Goal: Task Accomplishment & Management: Use online tool/utility

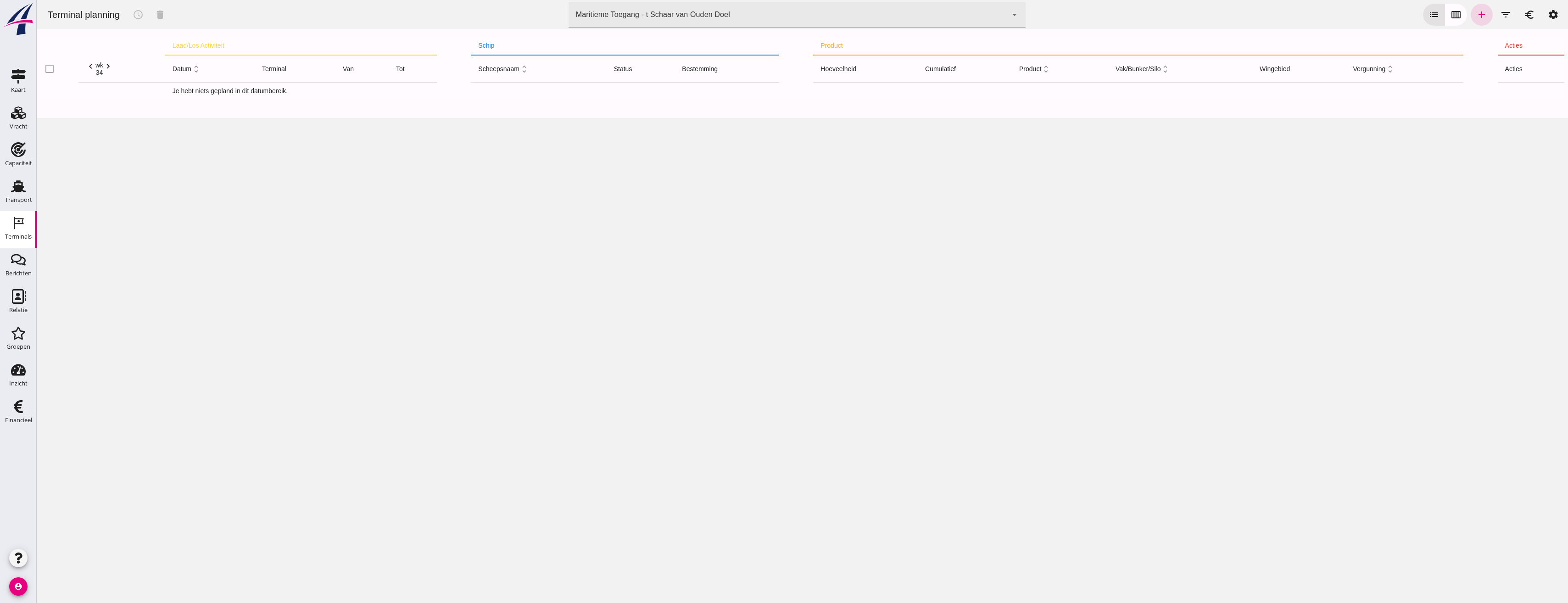
click div "Maritieme Toegang - t Schaar van Ouden Doel"
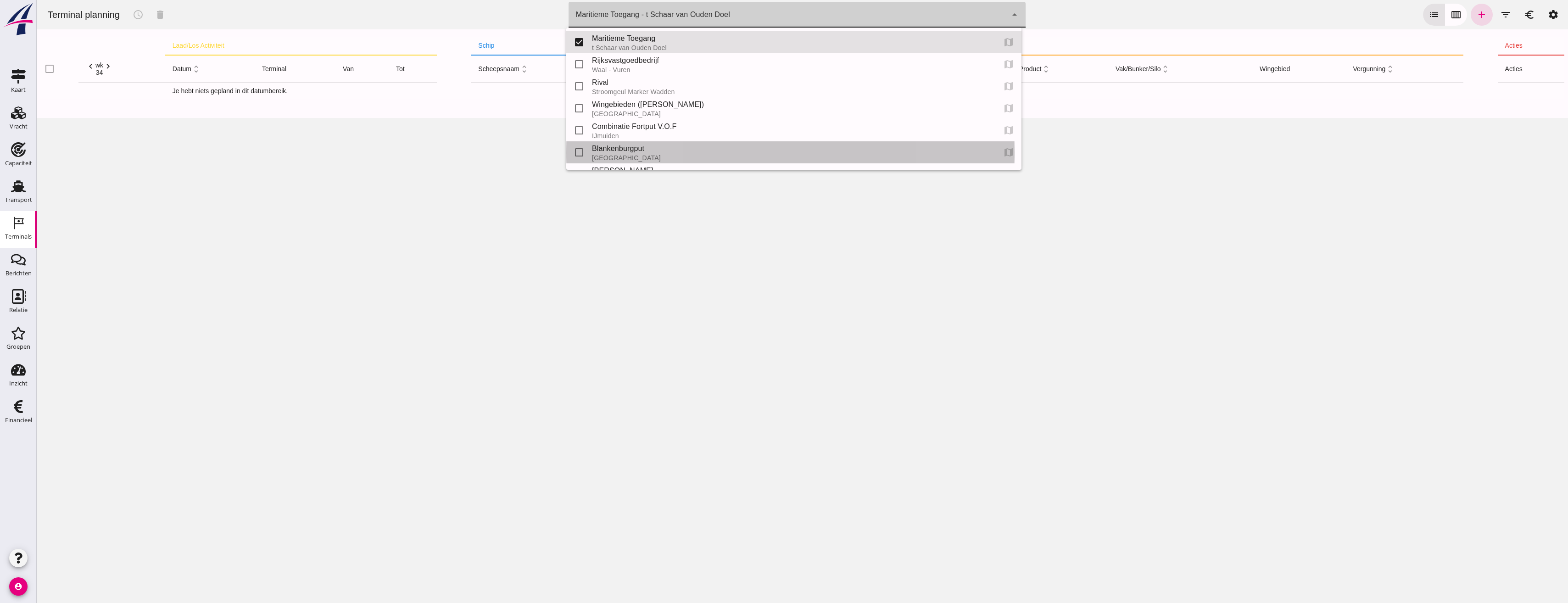
click at [614, 148] on div "Blankenburgput" at bounding box center [790, 148] width 396 height 11
type input "e6c78bfd-e3f1-4bb9-b01e-b37ce3668b52"
checkbox input "false"
checkbox input "true"
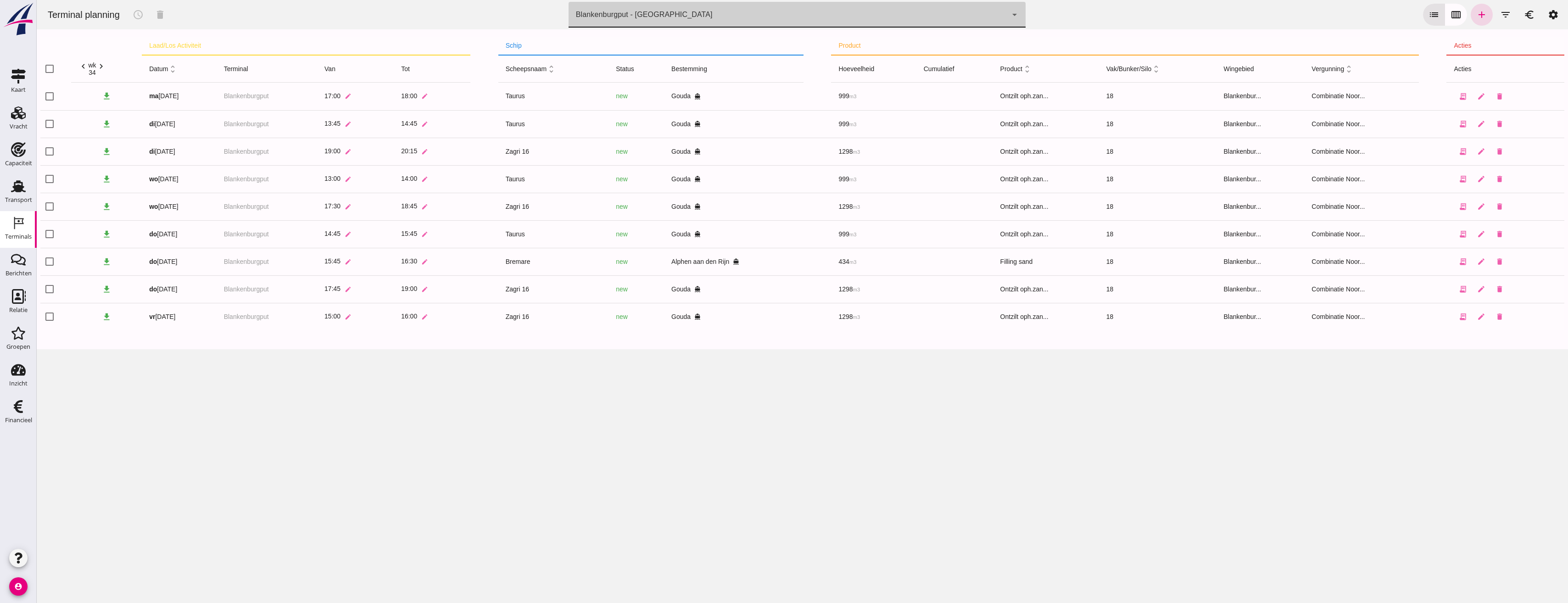
click button "calendar_view_week"
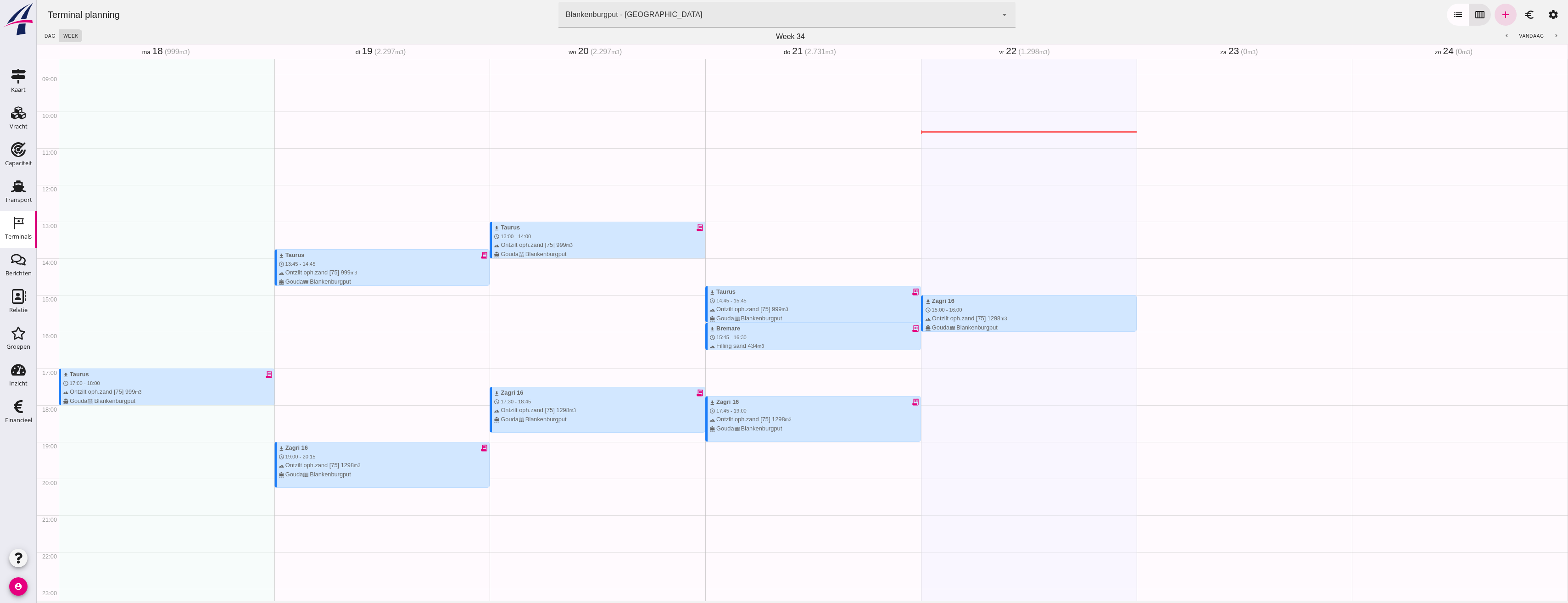
scroll to position [338, 0]
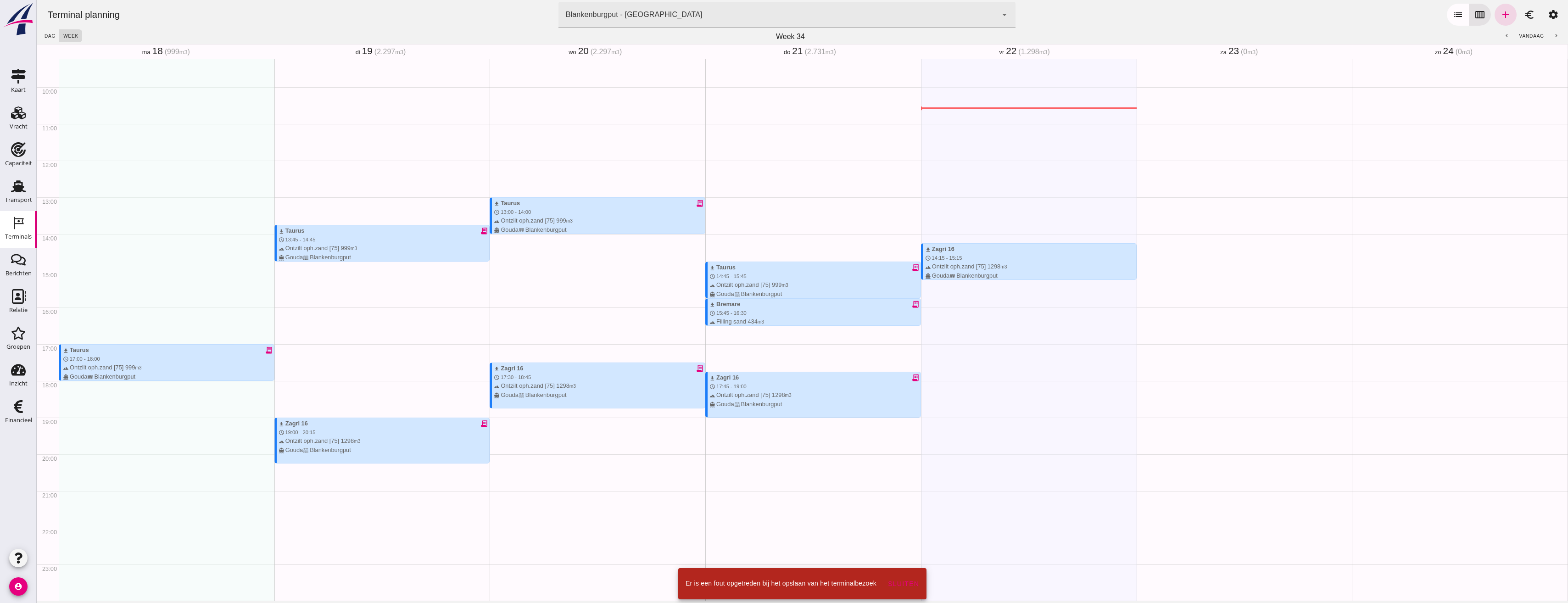
click at [1191, 279] on div "Geen afspraken" at bounding box center [1244, 160] width 215 height 880
